Goal: Task Accomplishment & Management: Use online tool/utility

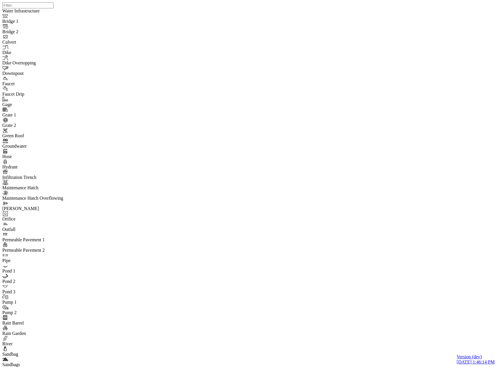
type input "C:\fakepath\2D Model (with DS boundary)_velDir (2).pcz"
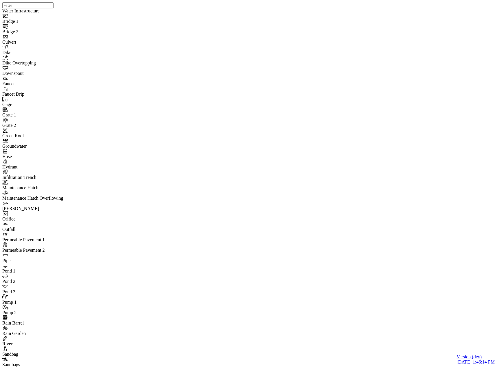
type input "2D Model (with DS boundary)_velDir (2)"
type input "C:\fakepath\2D Model (with DS boundary)_velDir (2).pcz"
